Goal: Find specific fact: Find specific fact

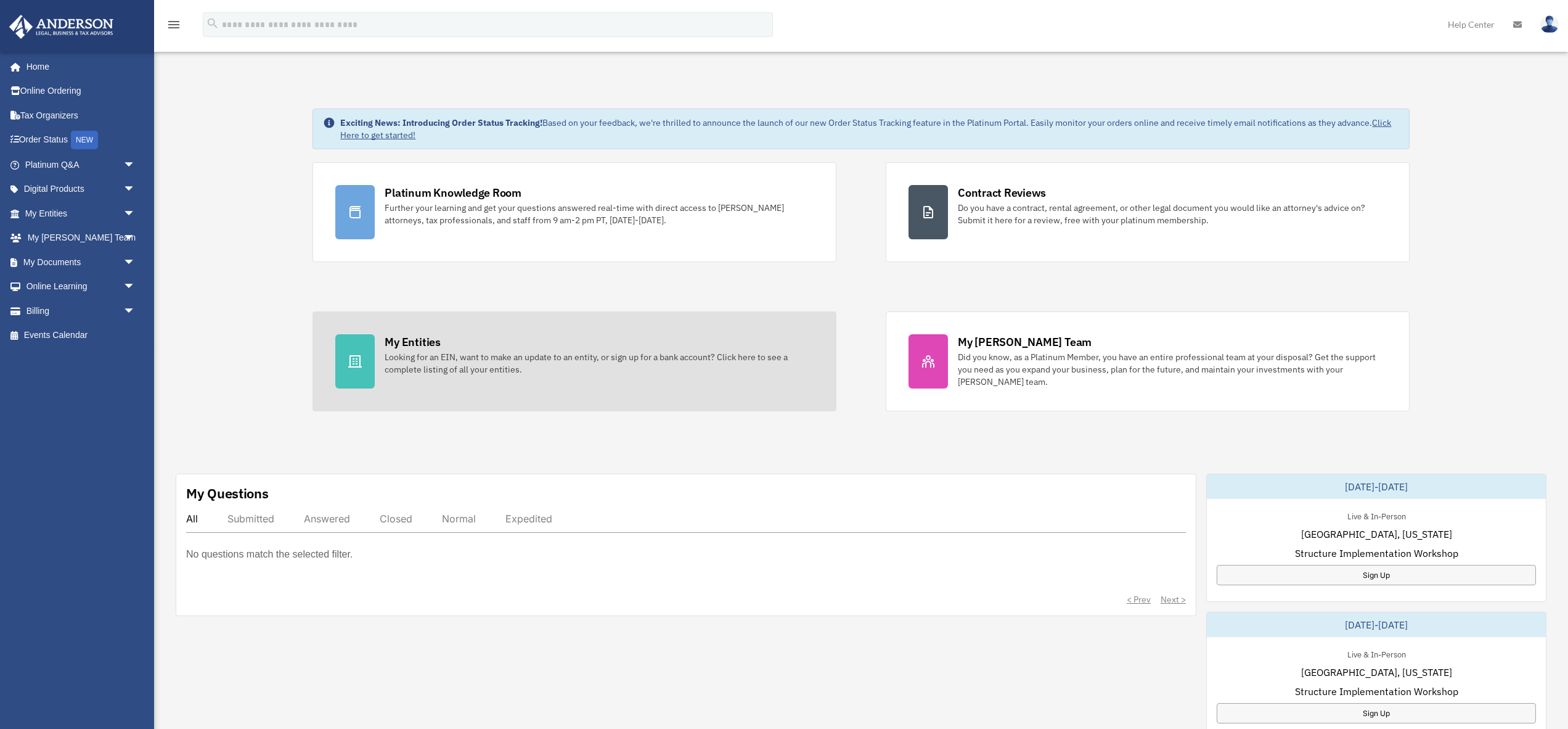
click at [455, 356] on div "Looking for an EIN, want to make an update to an entity, or sign up for a bank …" at bounding box center [599, 363] width 429 height 25
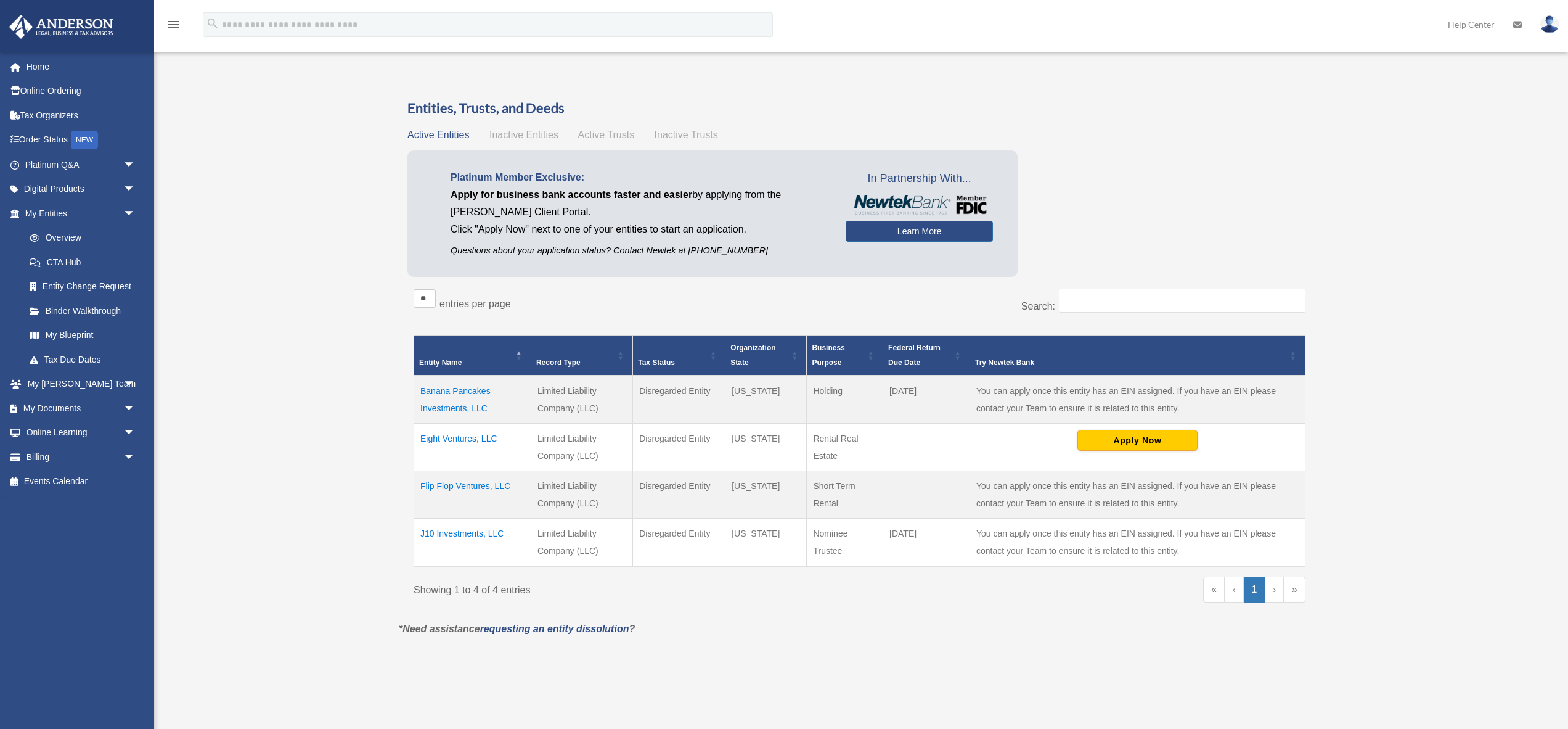
click at [456, 438] on td "Eight Ventures, LLC" at bounding box center [472, 446] width 117 height 47
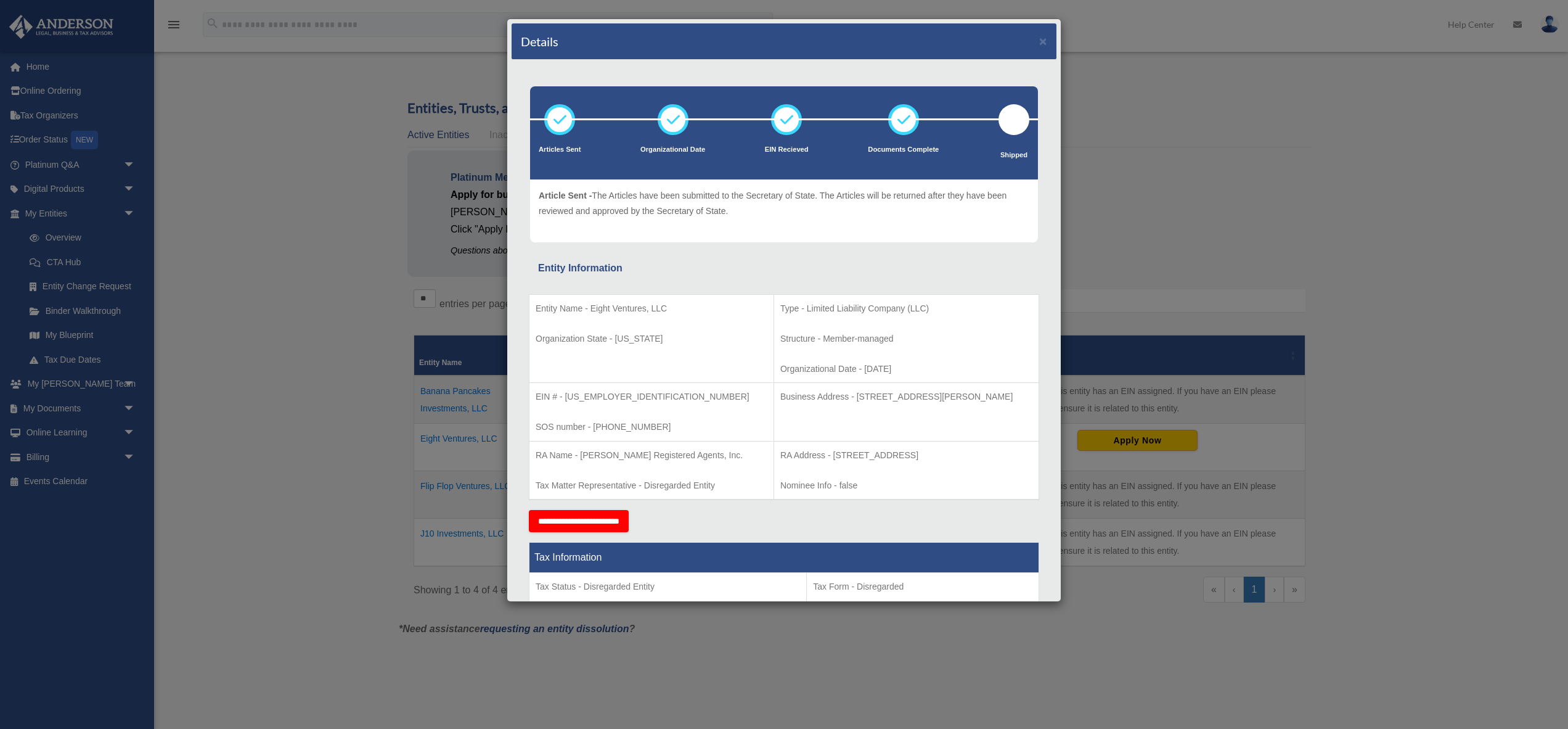
scroll to position [45, 0]
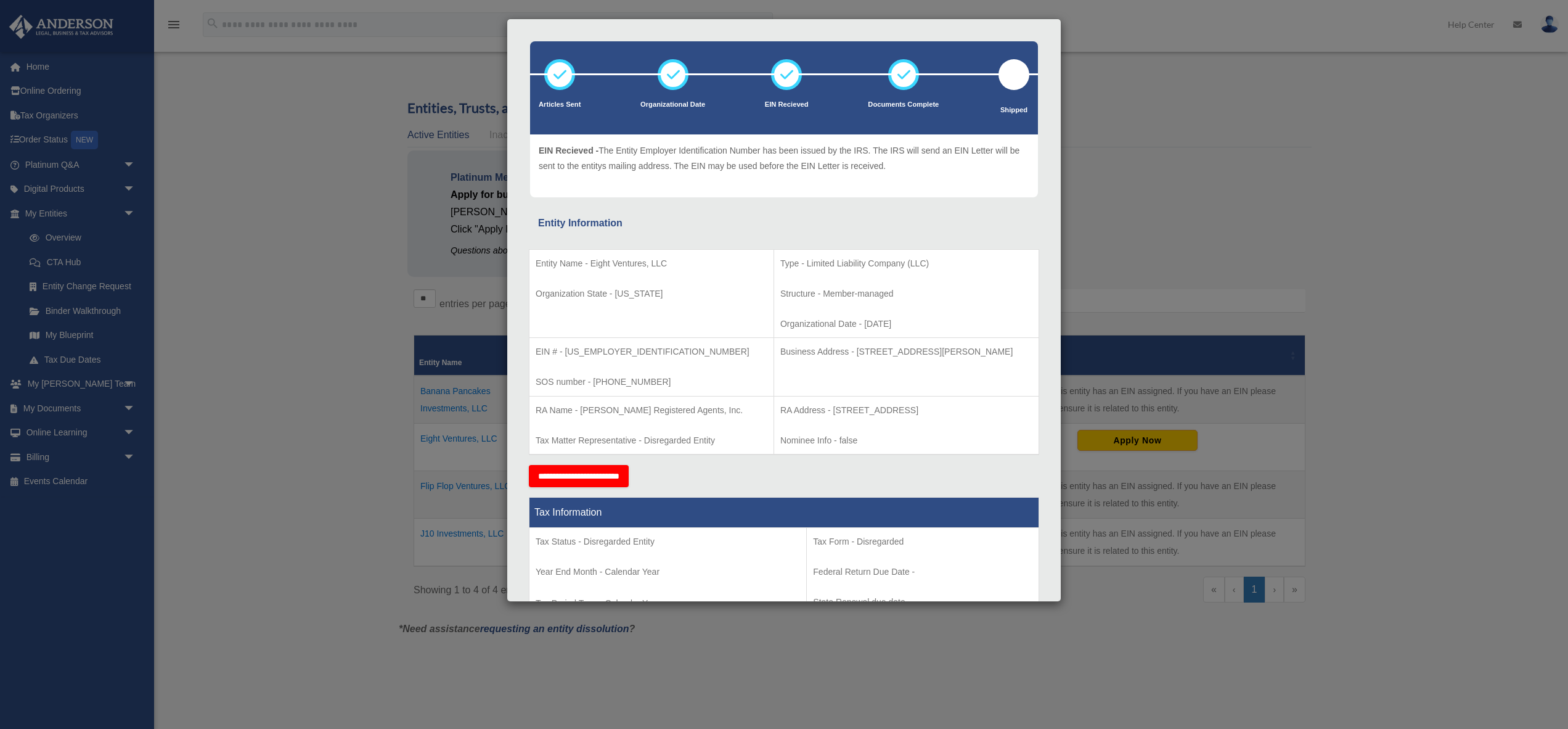
drag, startPoint x: 795, startPoint y: 408, endPoint x: 1018, endPoint y: 409, distance: 223.0
click at [1018, 409] on p "RA Address - [STREET_ADDRESS]" at bounding box center [907, 410] width 252 height 16
copy p "[STREET_ADDRESS]"
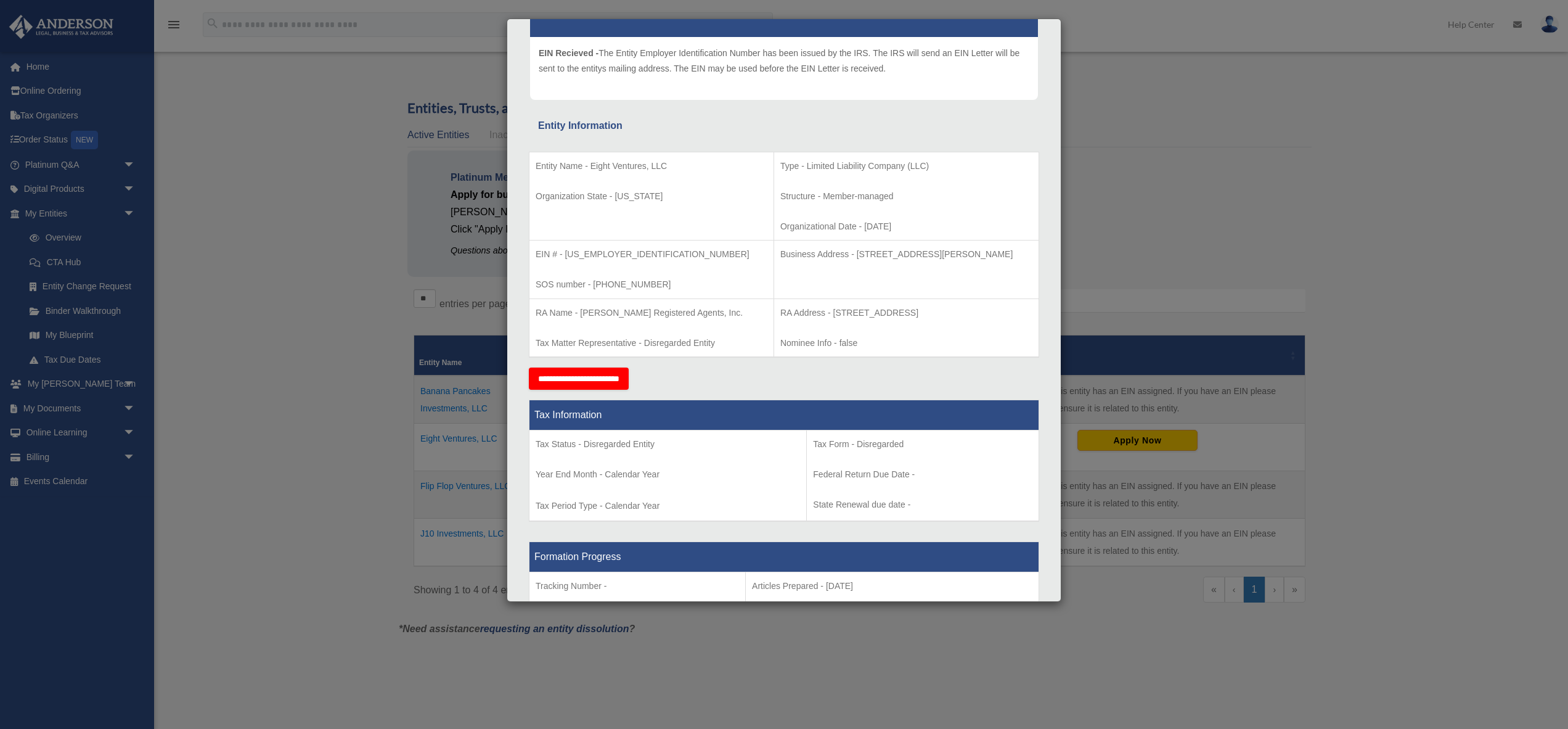
scroll to position [151, 0]
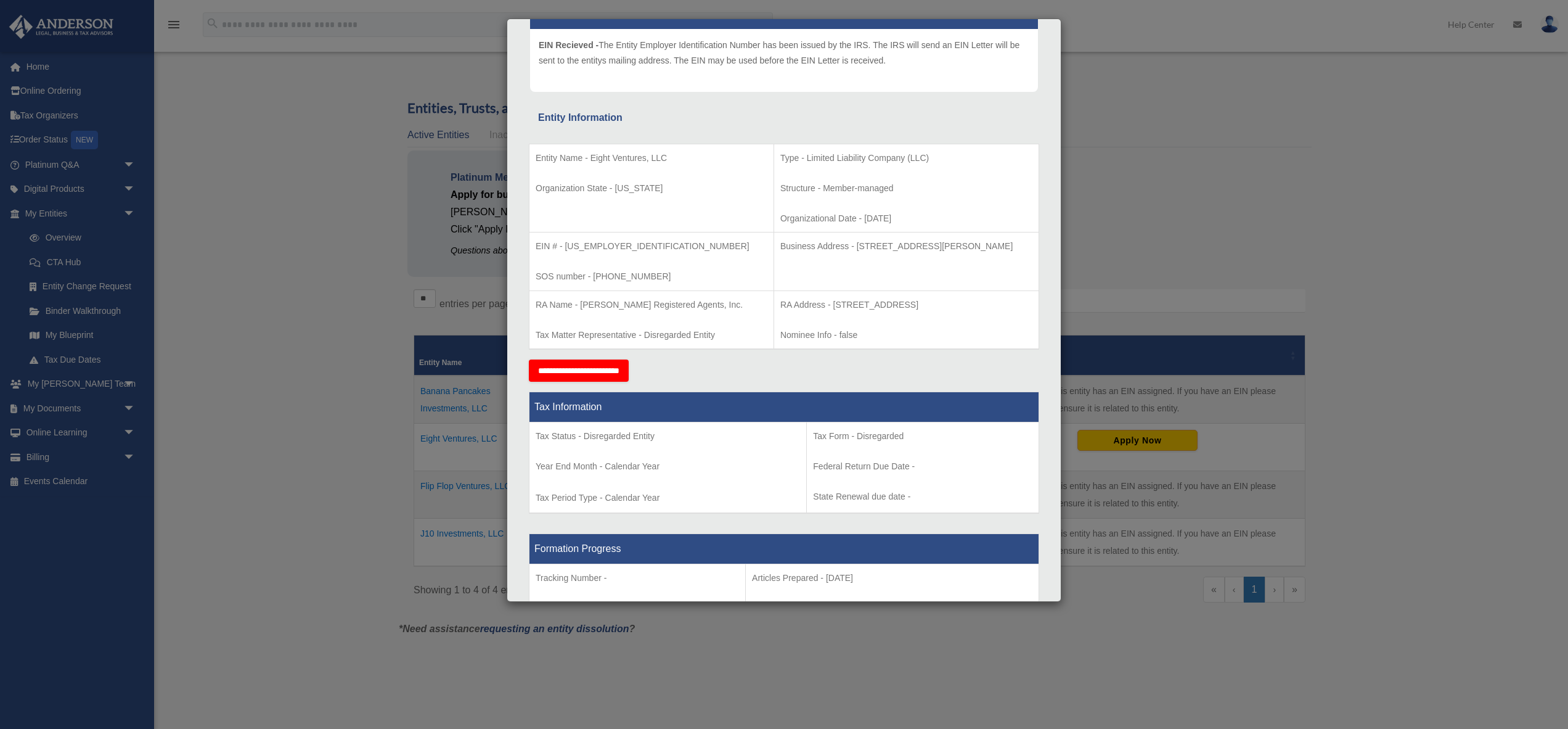
drag, startPoint x: 819, startPoint y: 243, endPoint x: 1014, endPoint y: 246, distance: 195.0
click at [1014, 246] on p "Business Address - [STREET_ADDRESS][PERSON_NAME]" at bounding box center [907, 246] width 252 height 16
copy p "[STREET_ADDRESS][PERSON_NAME]"
click at [382, 100] on div "Details × Articles Sent Organizational Date" at bounding box center [784, 364] width 1568 height 729
